Goal: Task Accomplishment & Management: Manage account settings

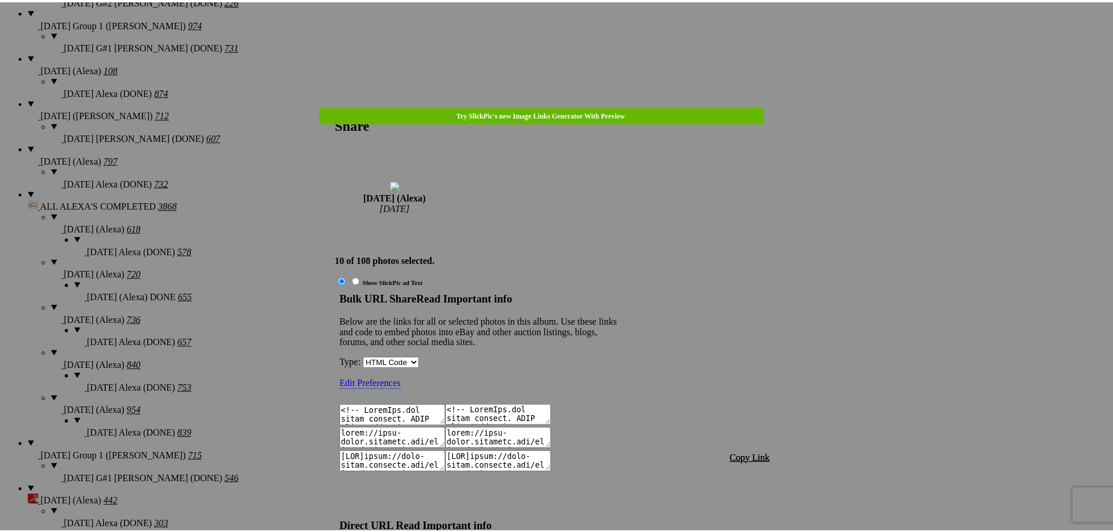
scroll to position [374, 0]
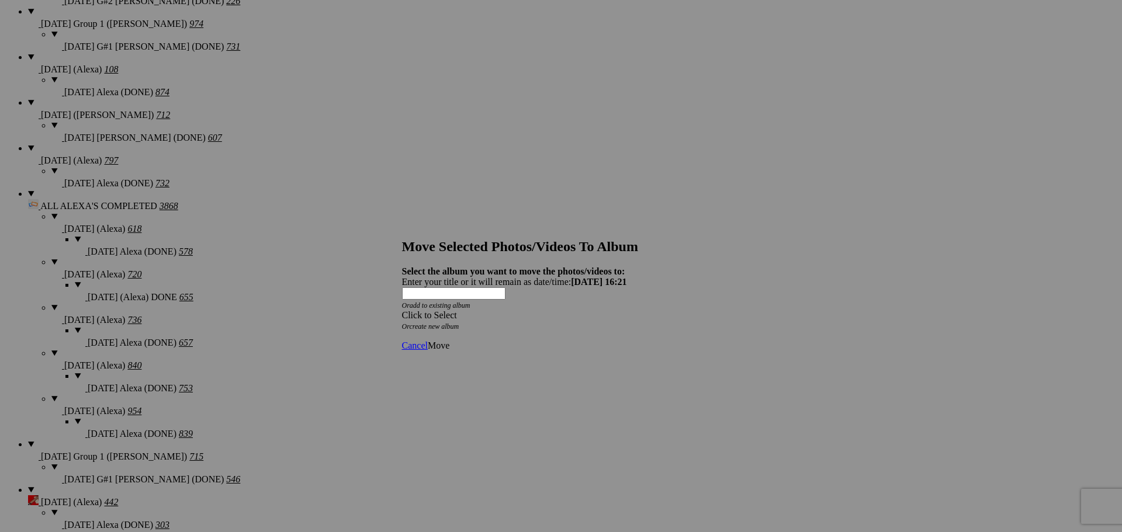
click at [569, 310] on div "Click to Select" at bounding box center [557, 315] width 310 height 11
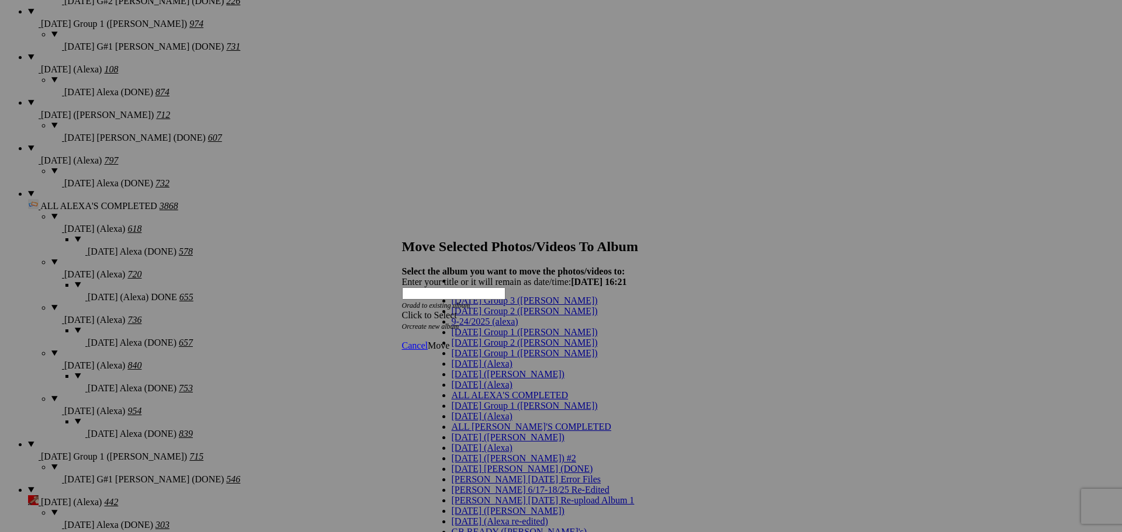
click at [463, 369] on span "[DATE] (Alexa)" at bounding box center [482, 364] width 61 height 10
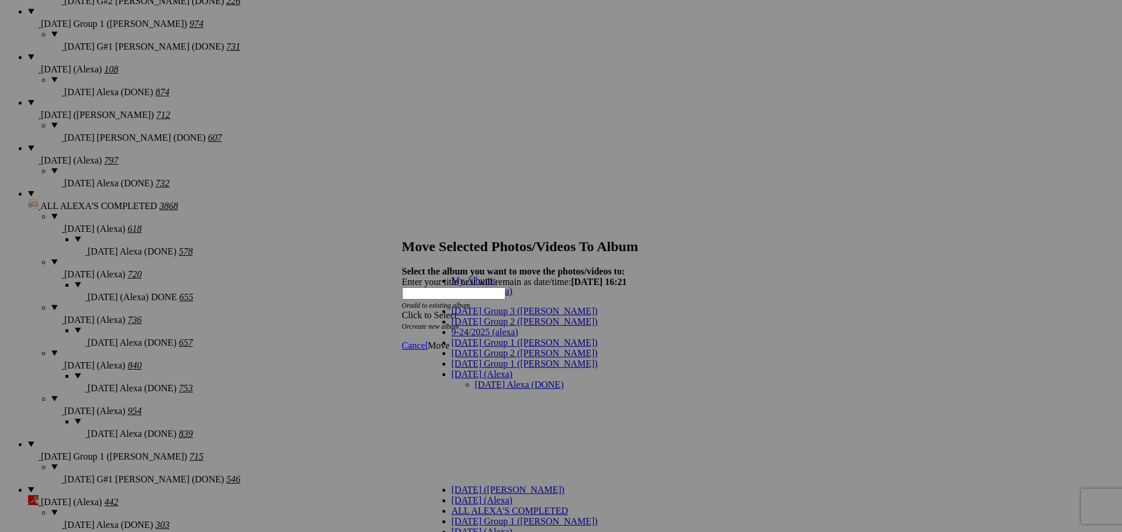
click at [475, 380] on link "[DATE] Alexa (DONE)" at bounding box center [519, 385] width 89 height 10
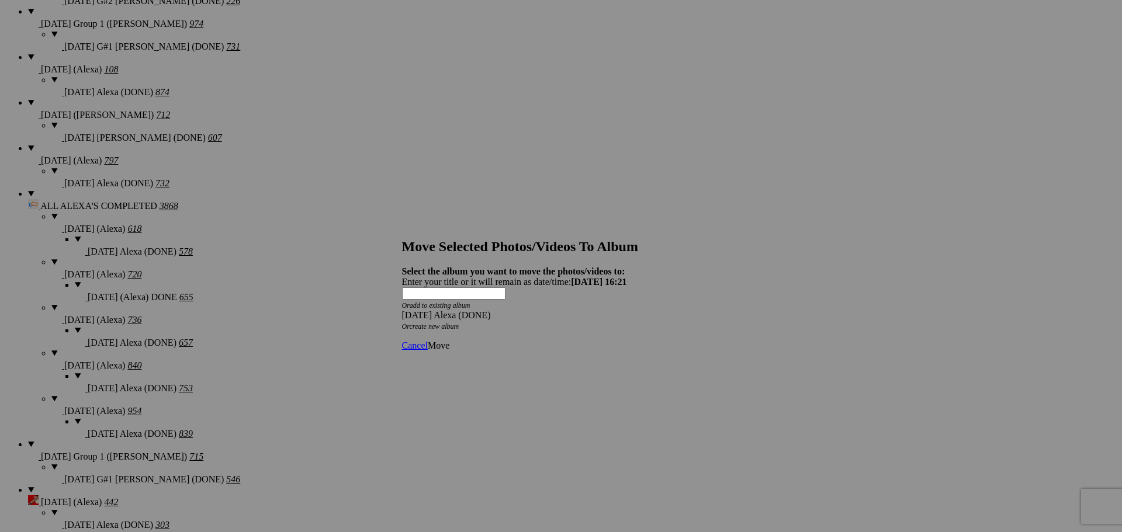
click at [449, 341] on span "Move" at bounding box center [439, 346] width 22 height 10
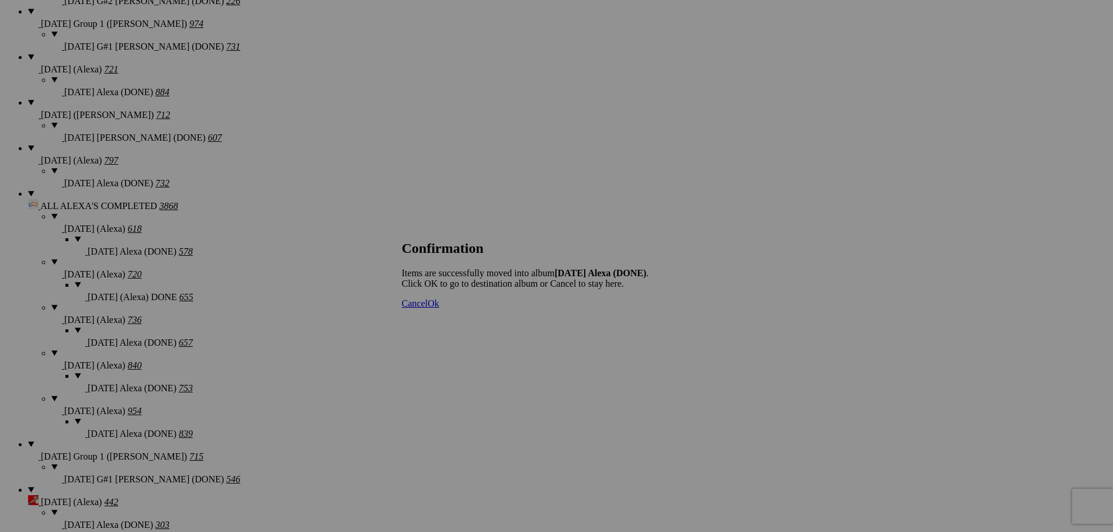
click at [428, 309] on span "Cancel" at bounding box center [415, 304] width 26 height 10
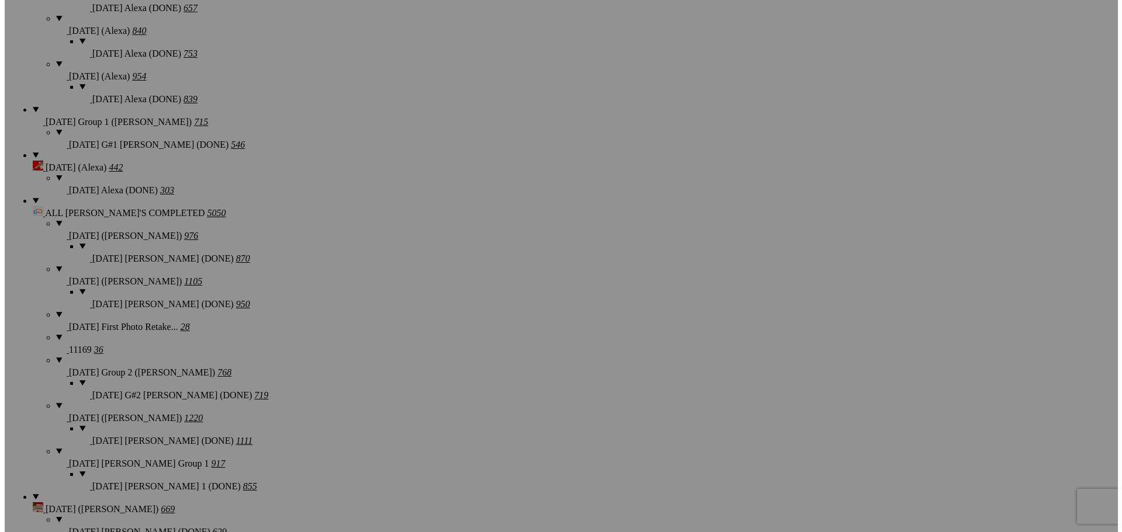
scroll to position [1360, 0]
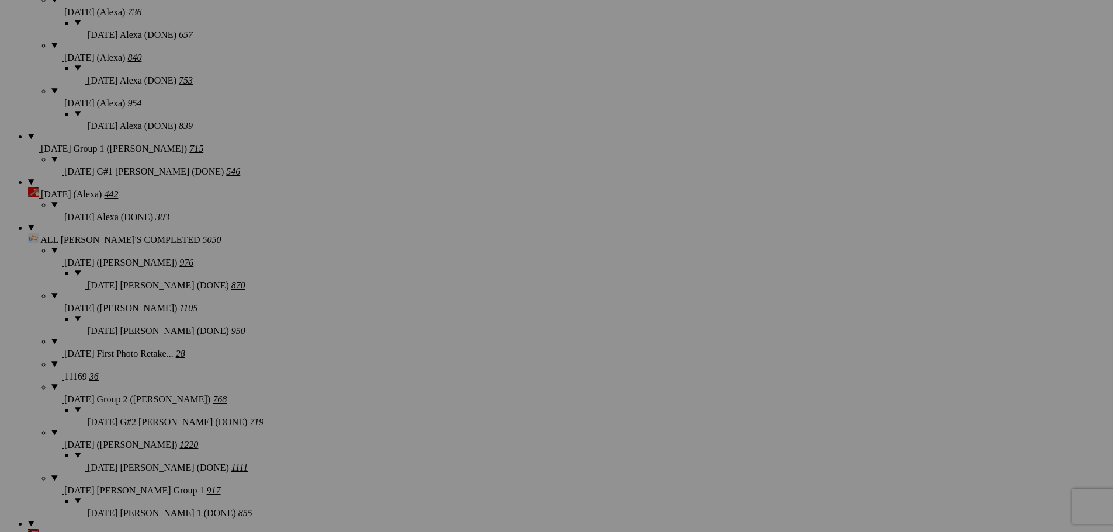
type textarea "<!-- SlickPic.com image hosting. HTML Bulk Share code Starts Here --> <div styl…"
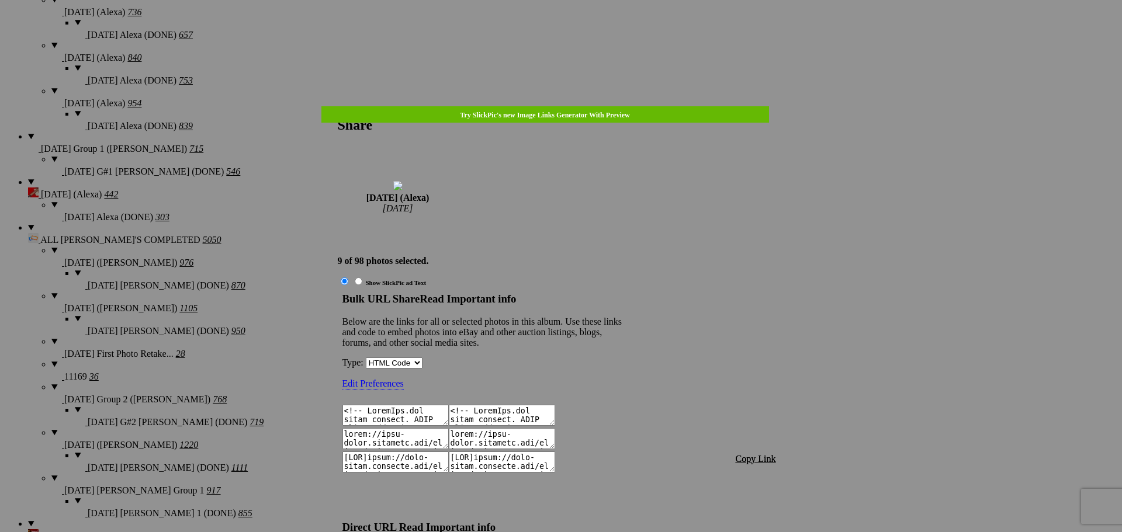
click at [752, 454] on span "Copy Link" at bounding box center [756, 459] width 40 height 10
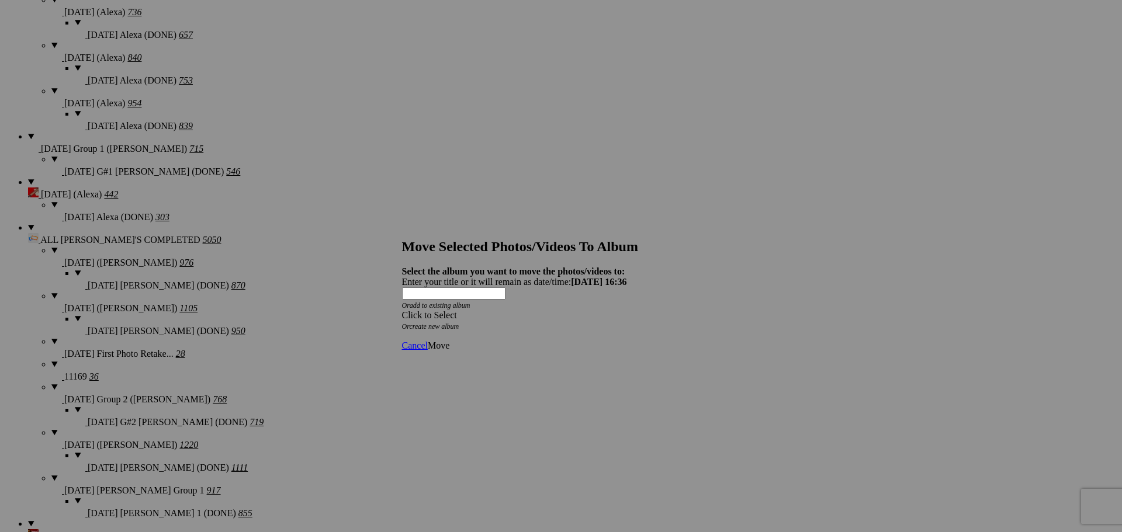
click at [633, 310] on div "Click to Select" at bounding box center [557, 315] width 310 height 11
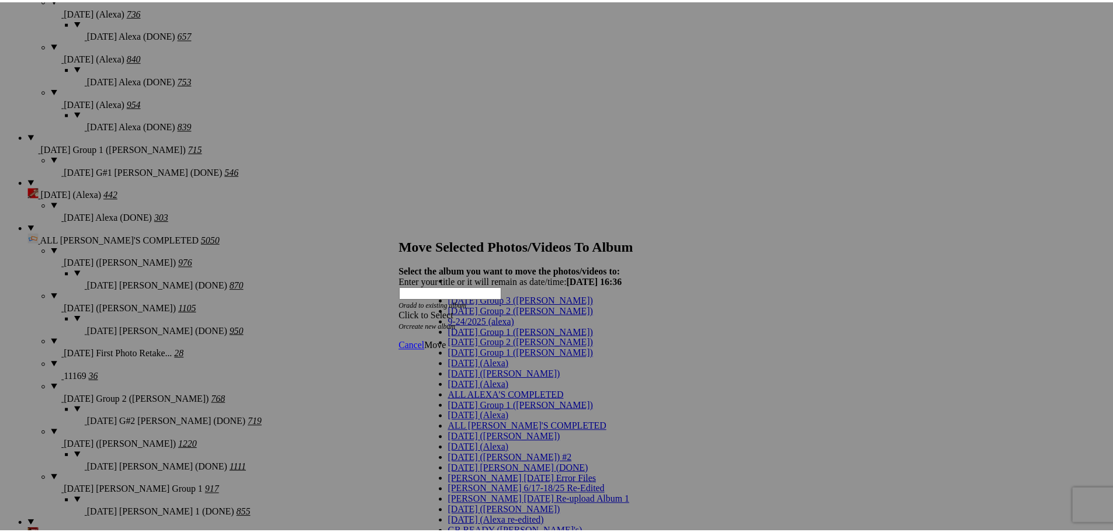
scroll to position [13, 0]
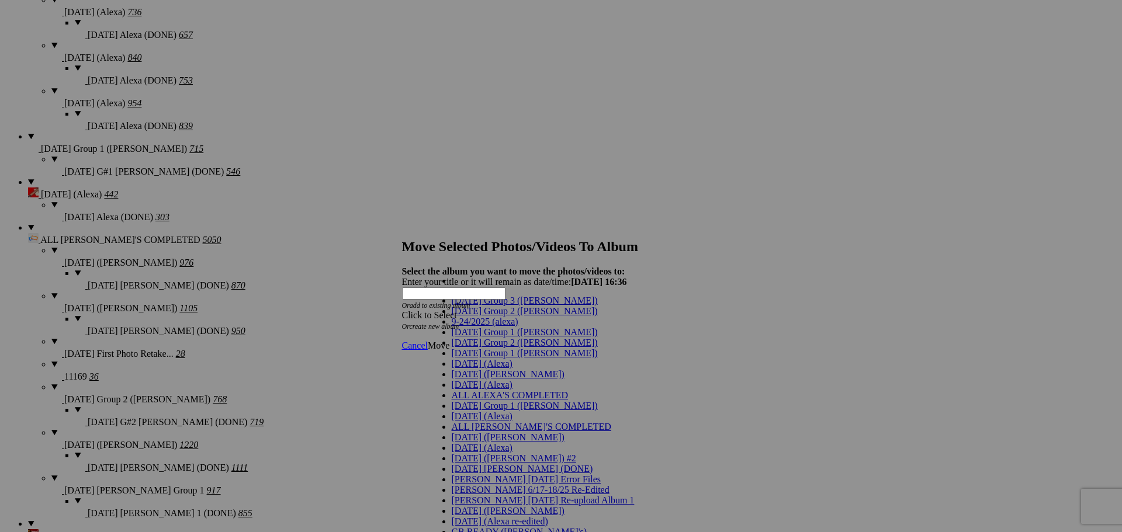
click at [482, 369] on span "[DATE] (Alexa)" at bounding box center [482, 364] width 61 height 10
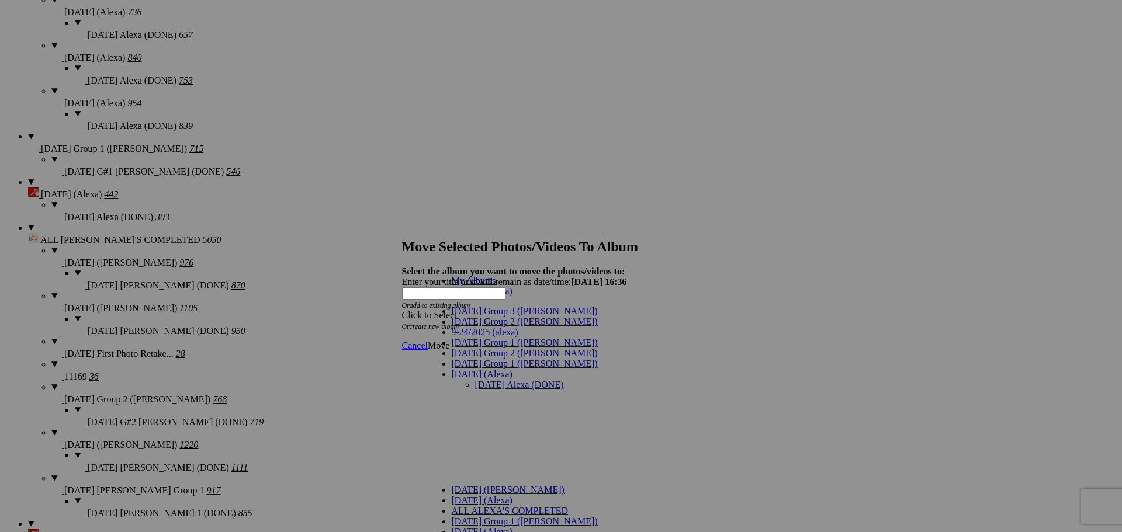
click at [476, 380] on link "[DATE] Alexa (DONE)" at bounding box center [519, 385] width 89 height 10
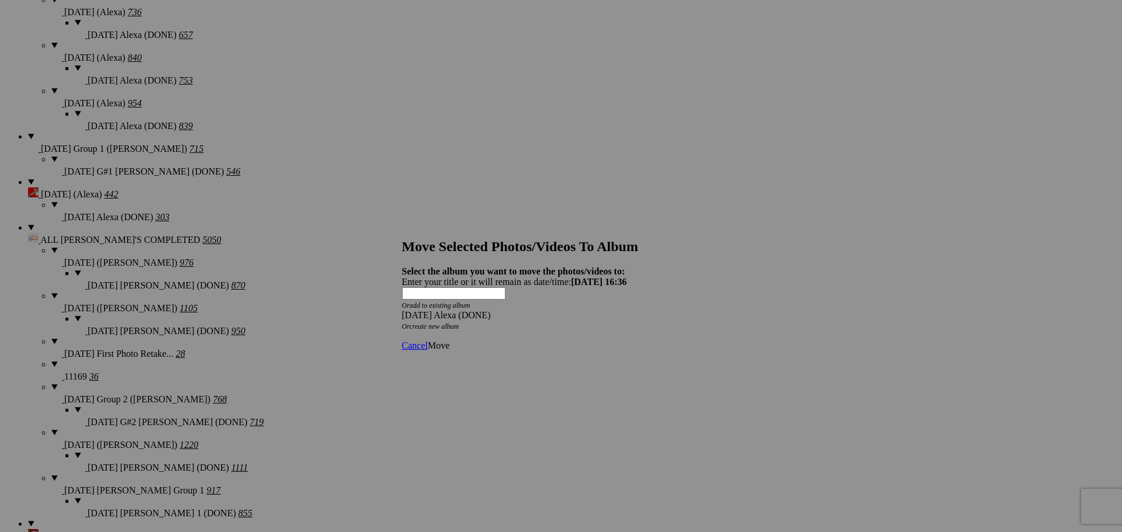
click at [449, 341] on span "Move" at bounding box center [439, 346] width 22 height 10
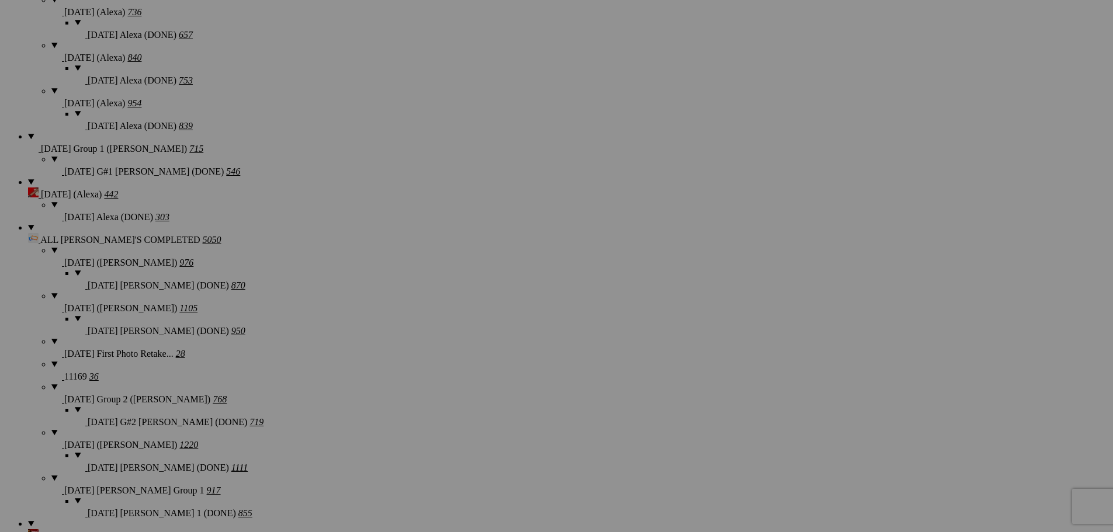
scroll to position [1270, 0]
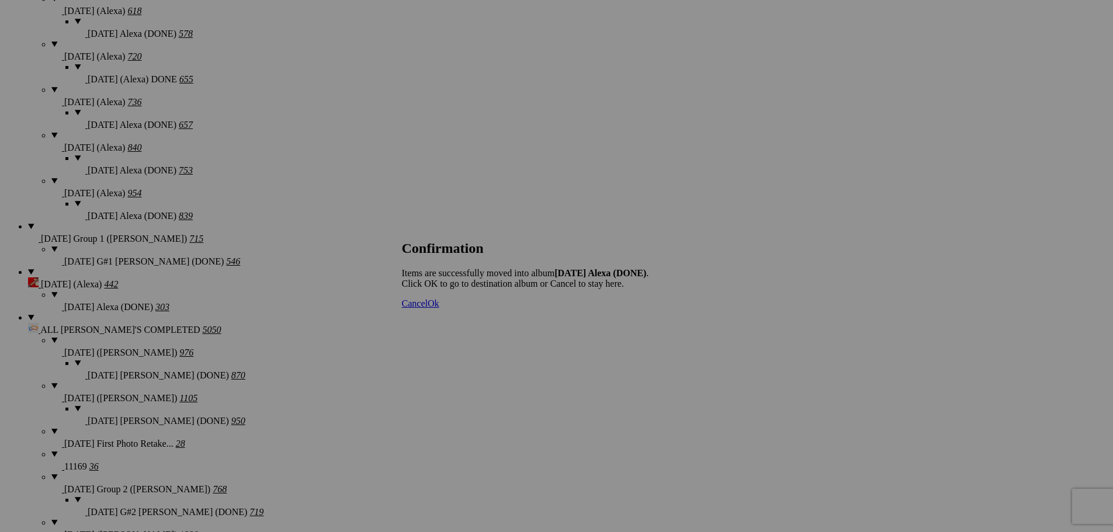
click at [428, 309] on span "Cancel" at bounding box center [415, 304] width 26 height 10
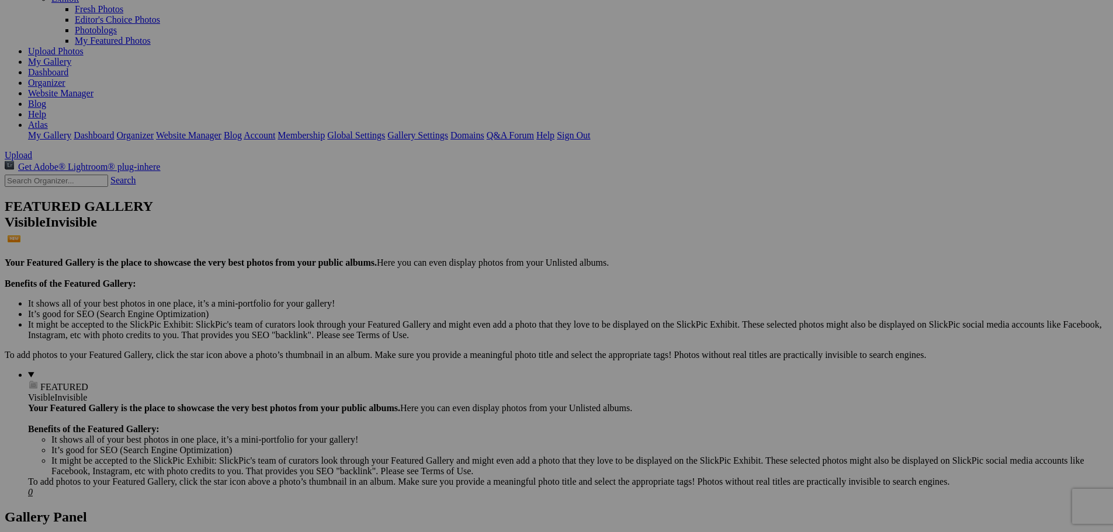
scroll to position [101, 0]
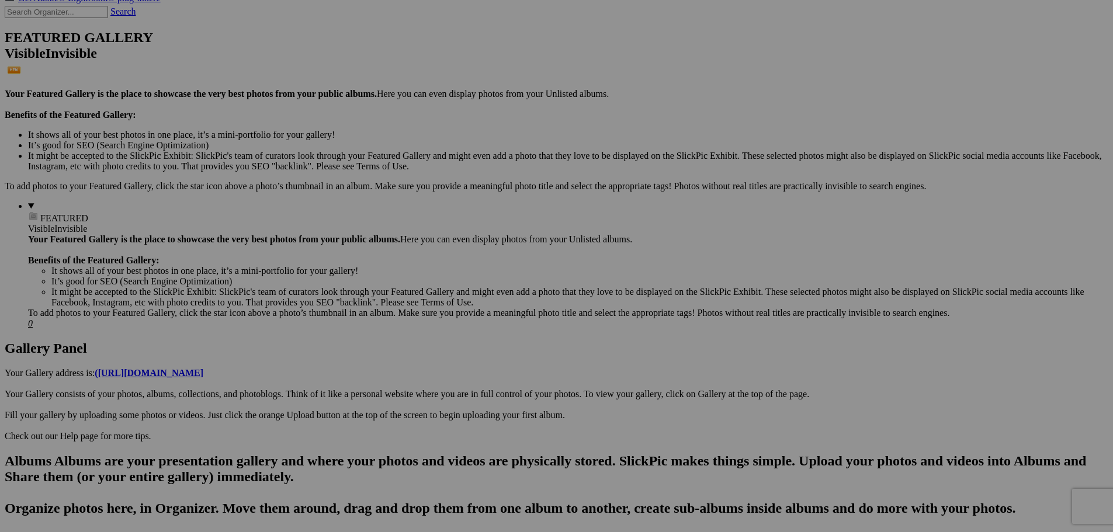
scroll to position [155, 0]
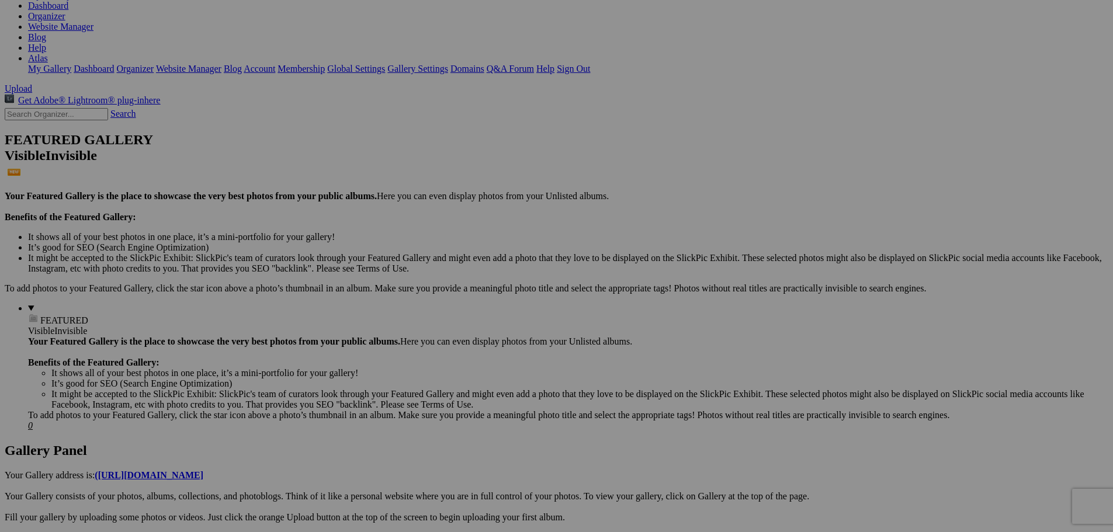
scroll to position [160, 0]
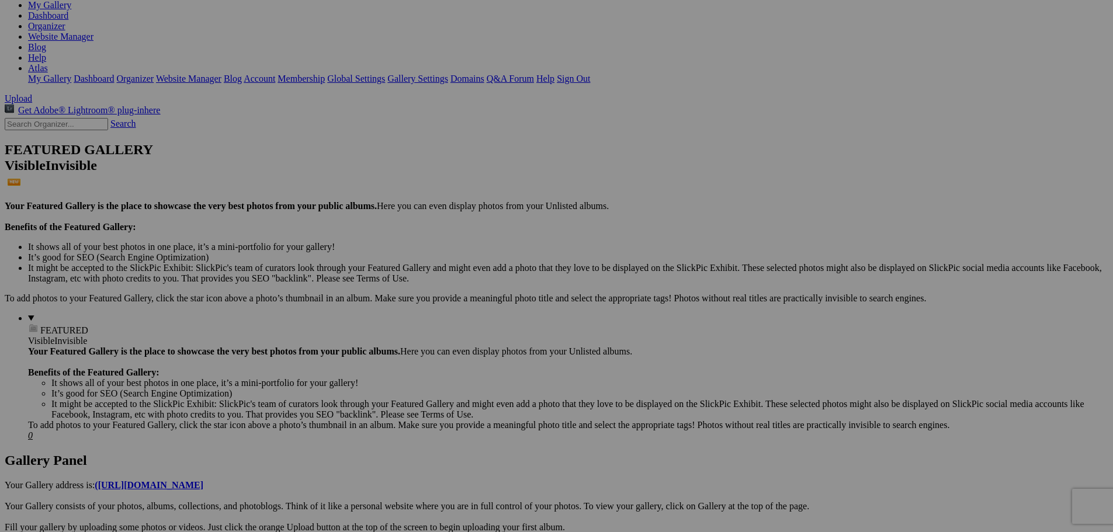
drag, startPoint x: 58, startPoint y: 71, endPoint x: 48, endPoint y: 74, distance: 10.2
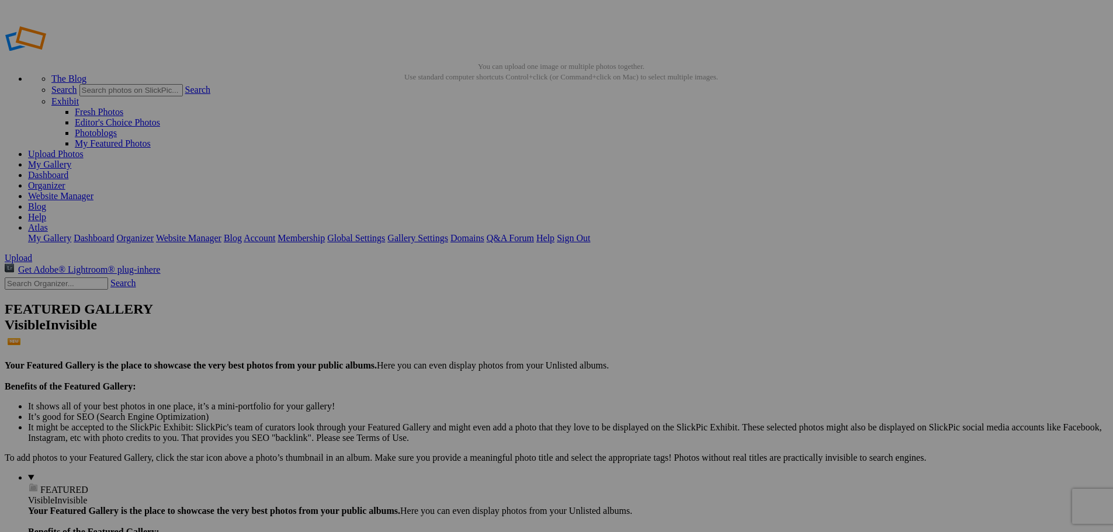
drag, startPoint x: 57, startPoint y: 233, endPoint x: 56, endPoint y: 326, distance: 93.5
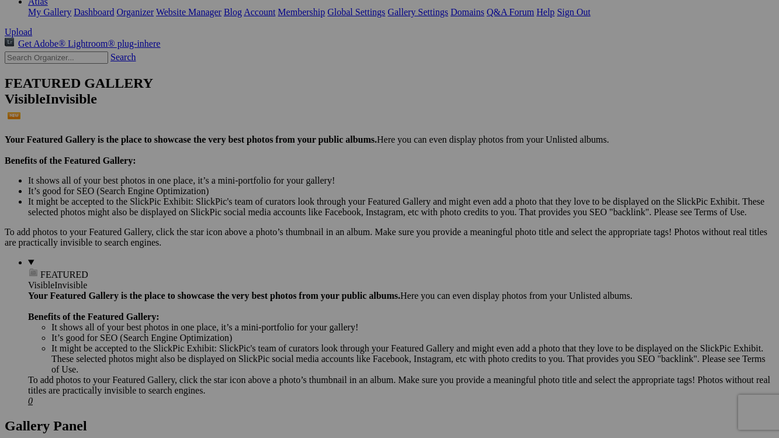
scroll to position [205, 0]
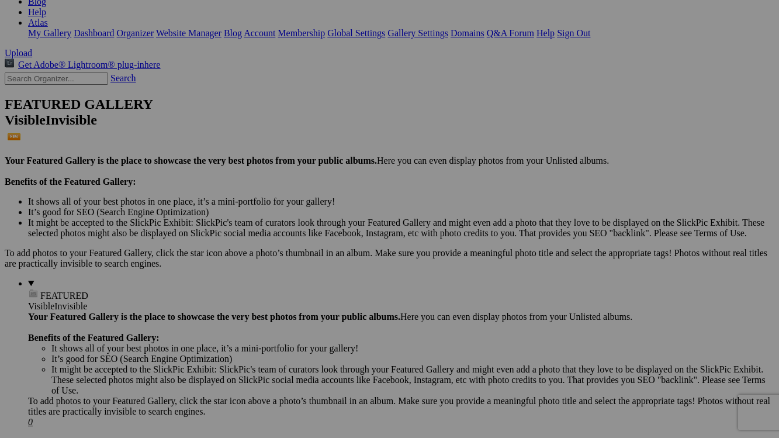
drag, startPoint x: 49, startPoint y: 65, endPoint x: 66, endPoint y: 103, distance: 41.6
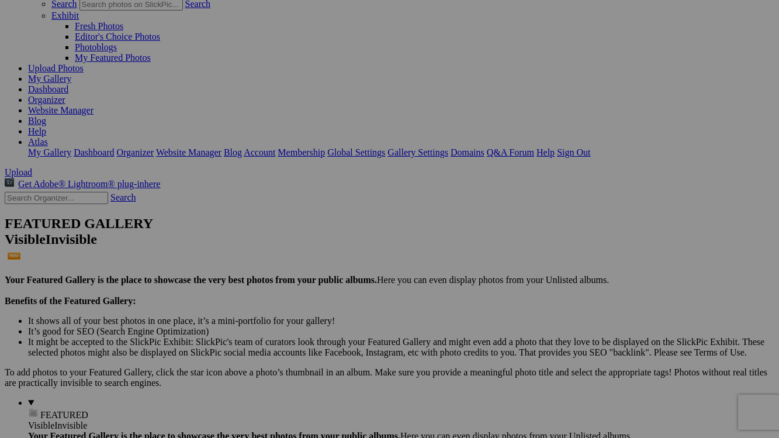
scroll to position [58, 0]
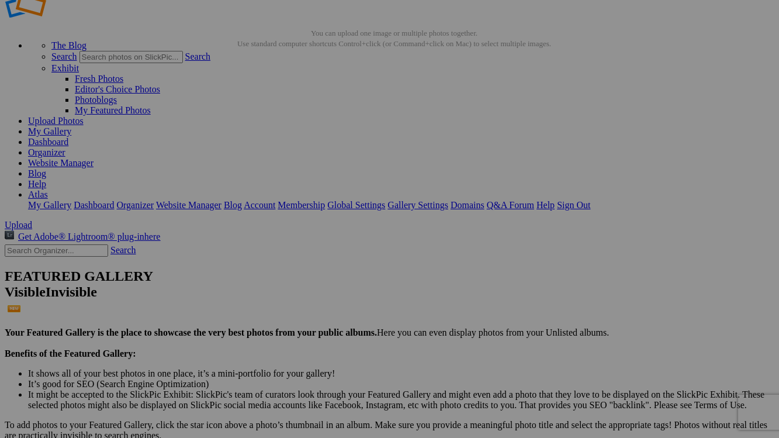
scroll to position [30, 0]
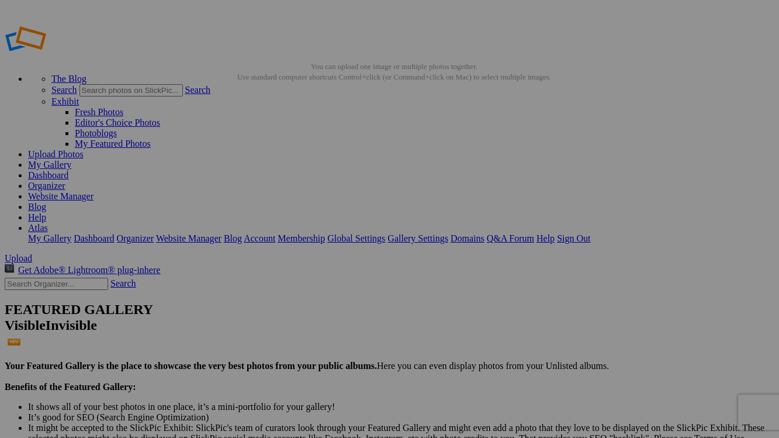
scroll to position [1519, 0]
